Goal: Complete application form

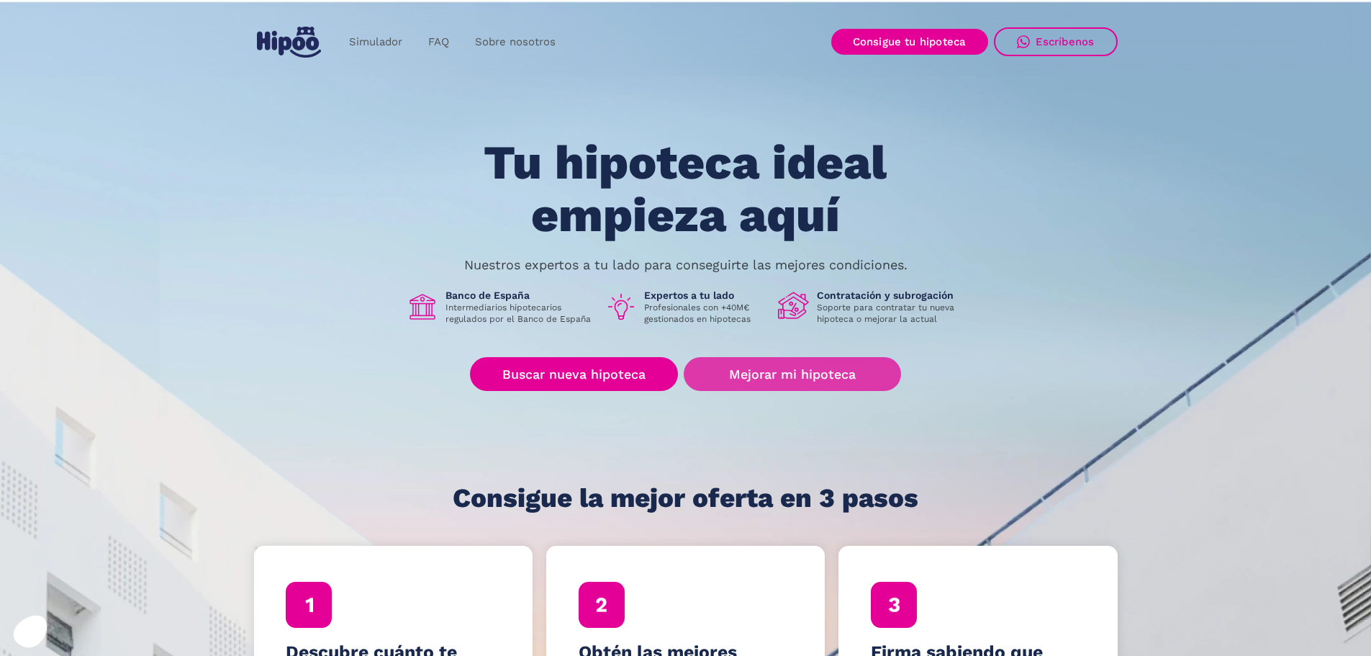
click at [786, 377] on link "Mejorar mi hipoteca" at bounding box center [792, 374] width 217 height 34
